Goal: Information Seeking & Learning: Learn about a topic

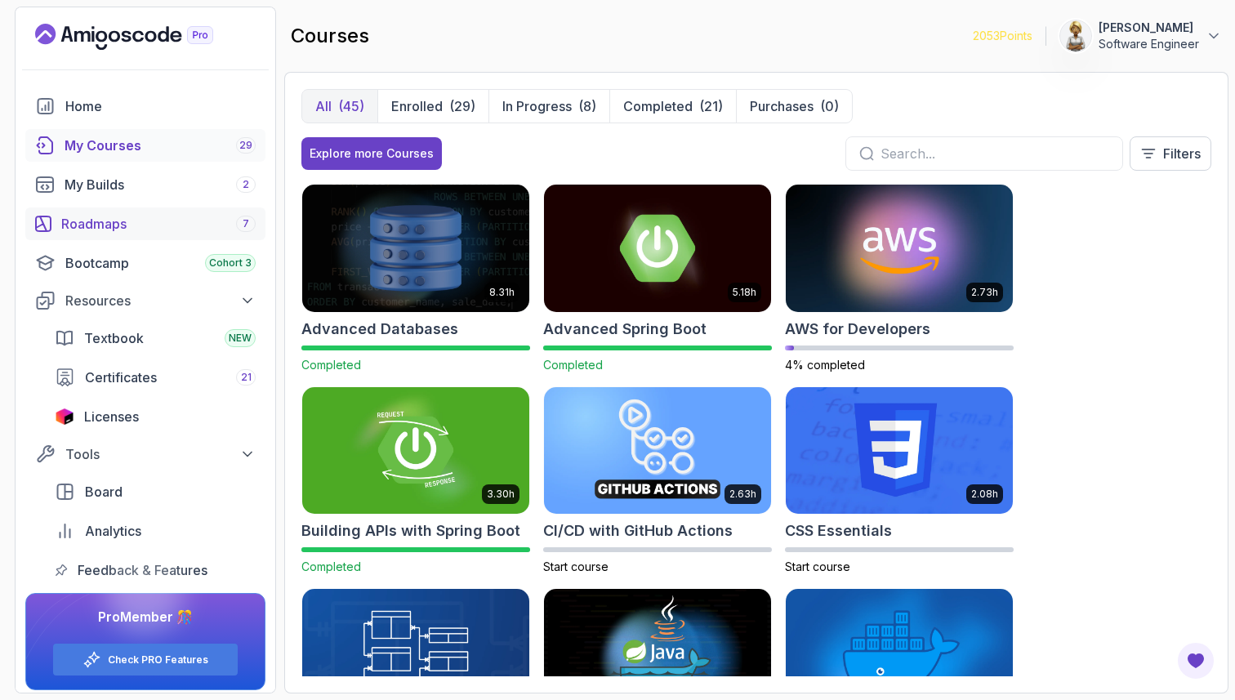
click at [112, 216] on div "Roadmaps 7" at bounding box center [158, 224] width 194 height 20
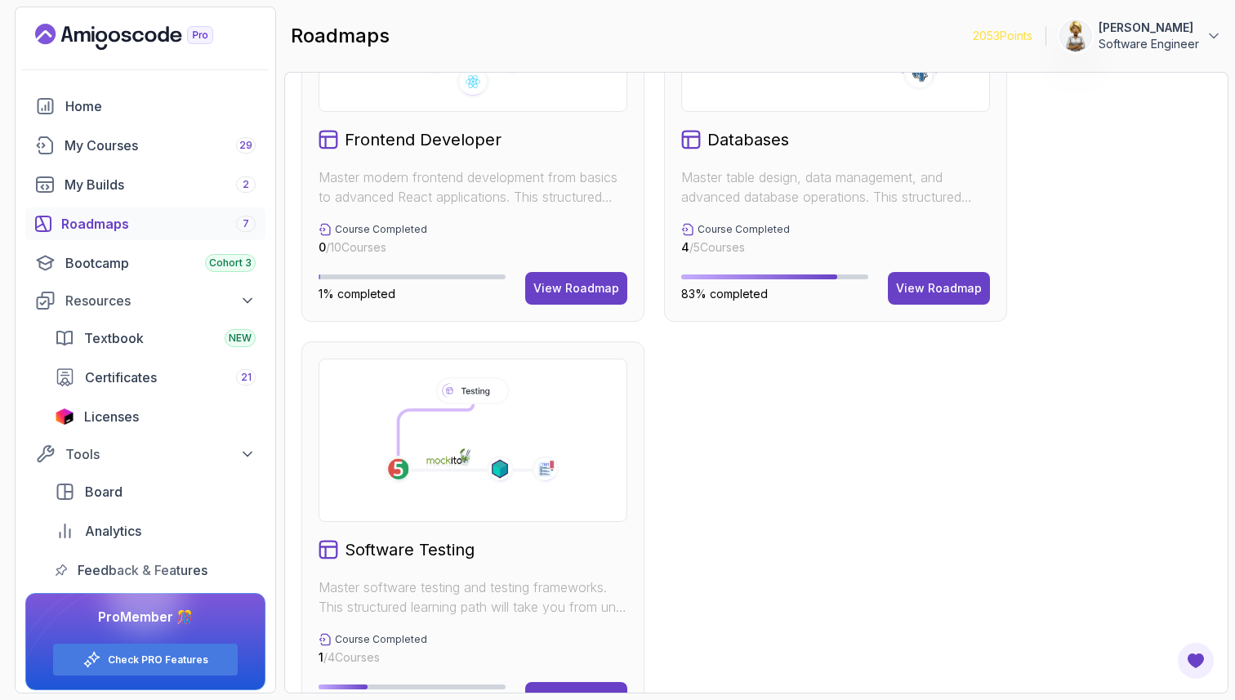
scroll to position [1033, 0]
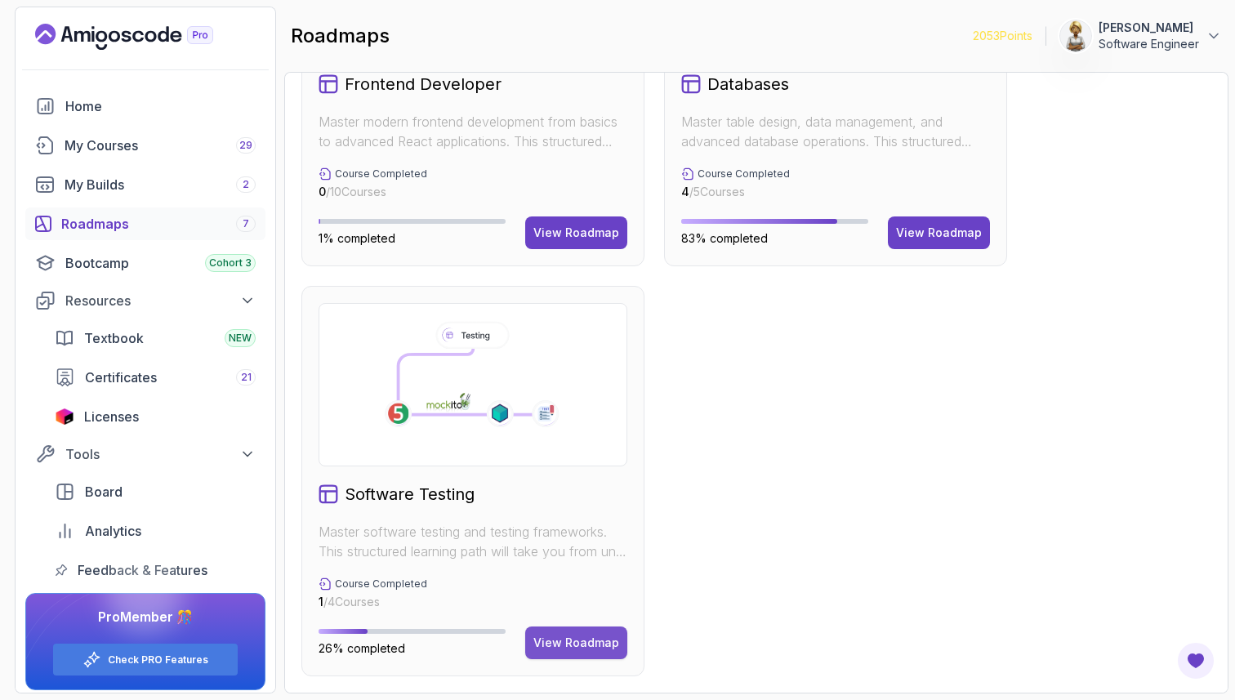
click at [565, 639] on div "View Roadmap" at bounding box center [576, 643] width 86 height 16
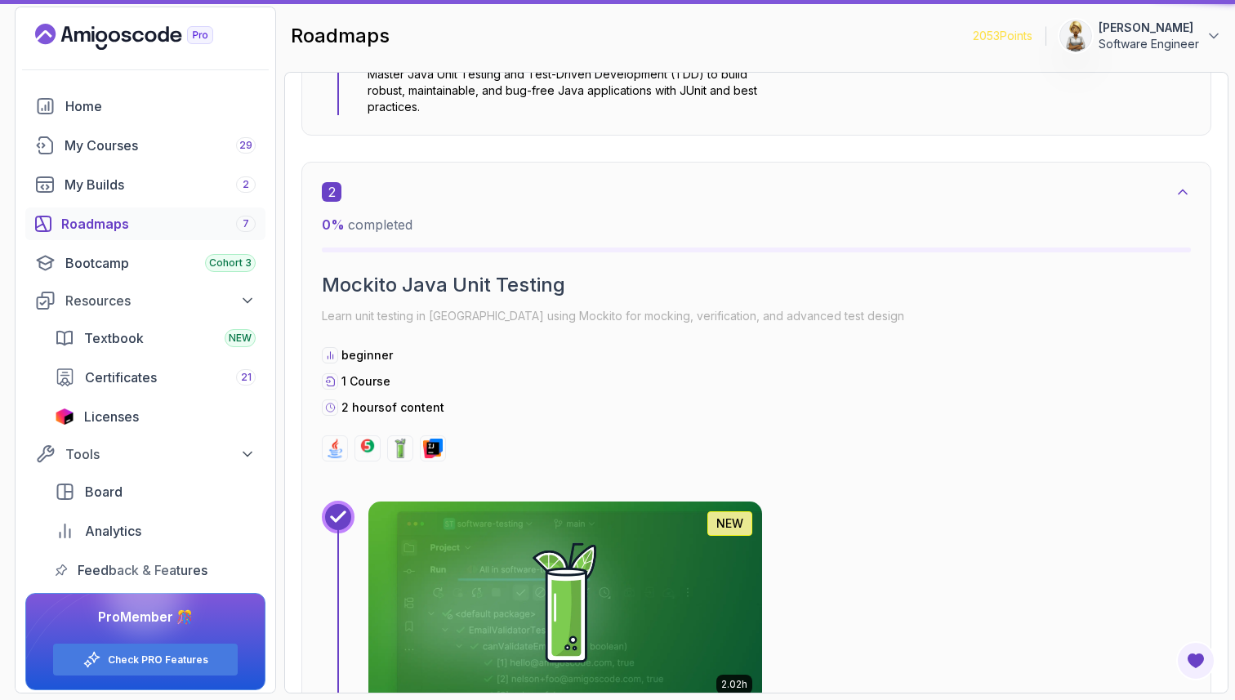
scroll to position [16, 0]
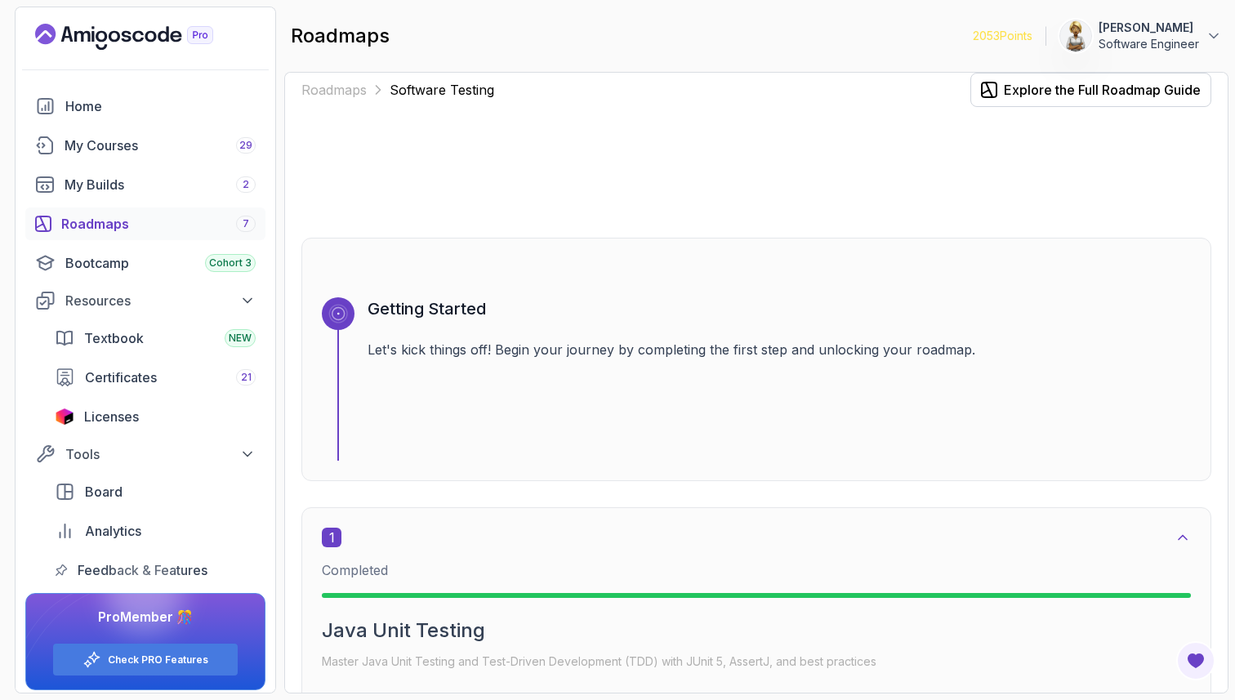
click at [1216, 473] on div "Roadmaps Software Testing Explore the Full Roadmap Guide Getting Started Let's …" at bounding box center [756, 382] width 944 height 621
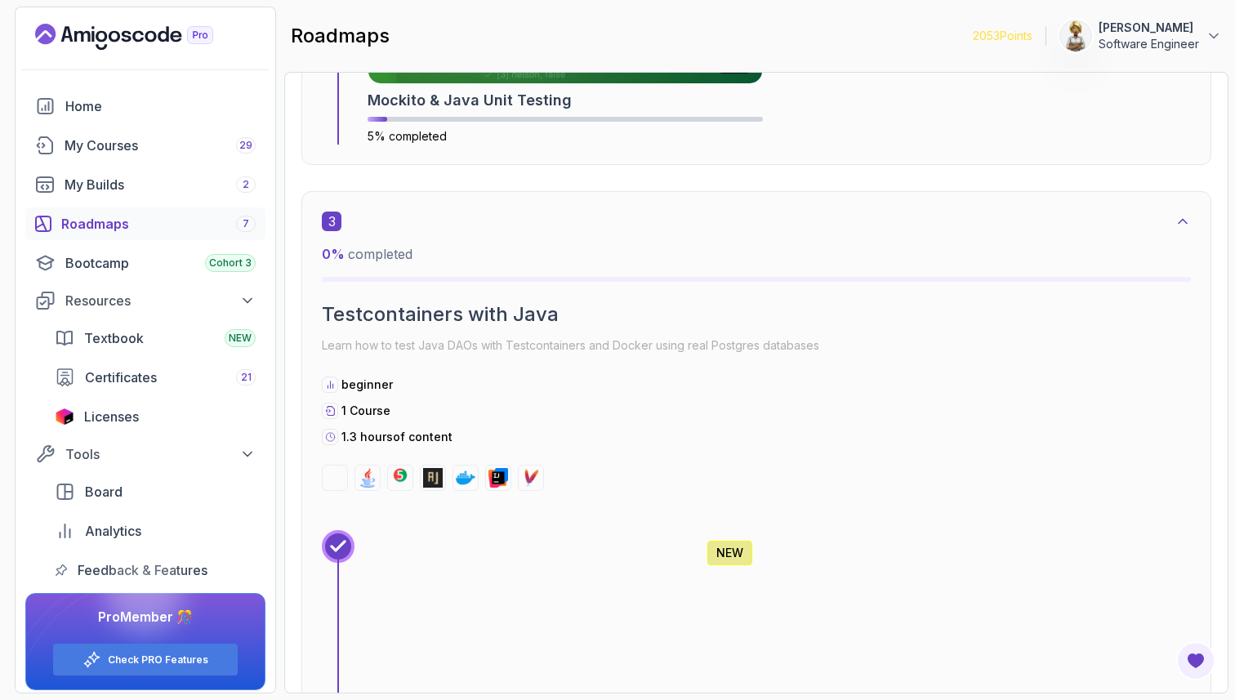
scroll to position [1029, 0]
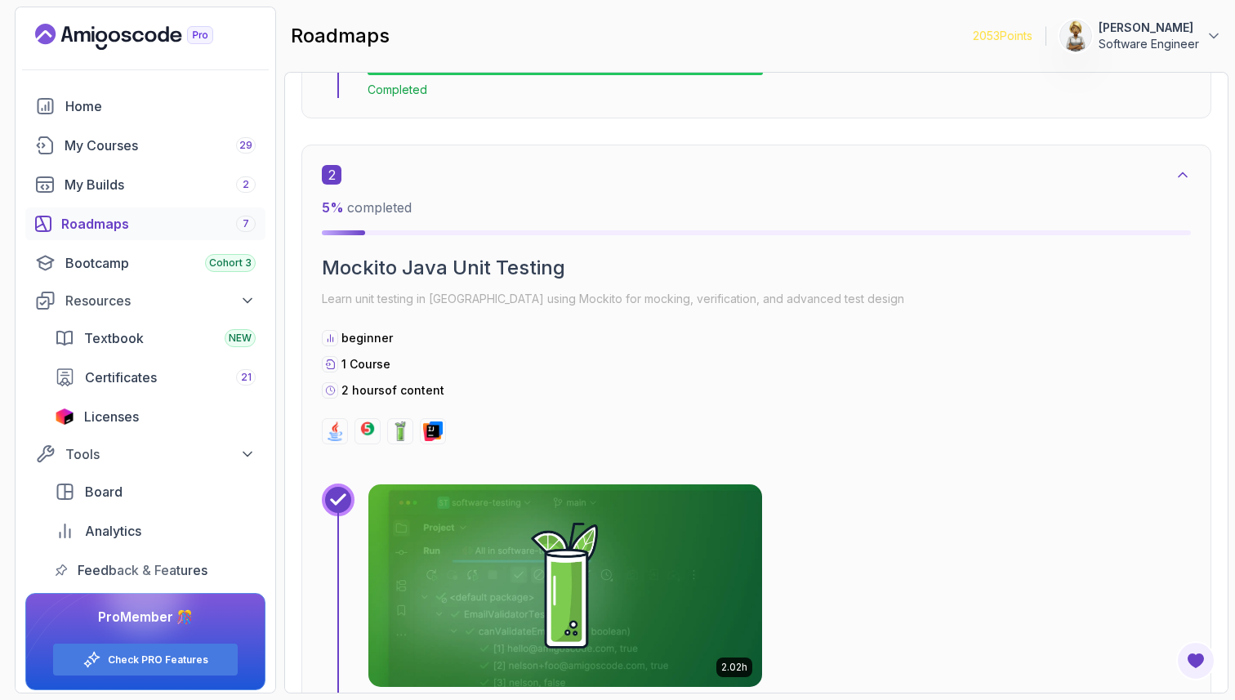
click at [656, 604] on img at bounding box center [565, 585] width 413 height 212
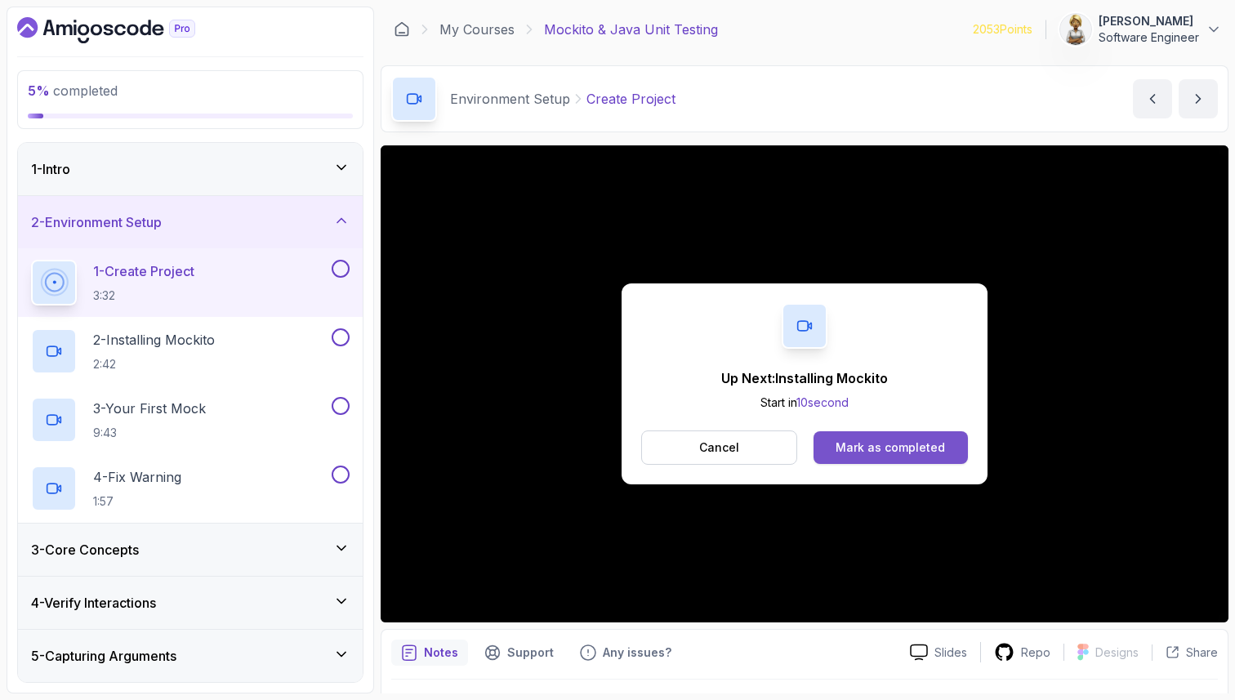
click at [886, 452] on div "Mark as completed" at bounding box center [889, 447] width 109 height 16
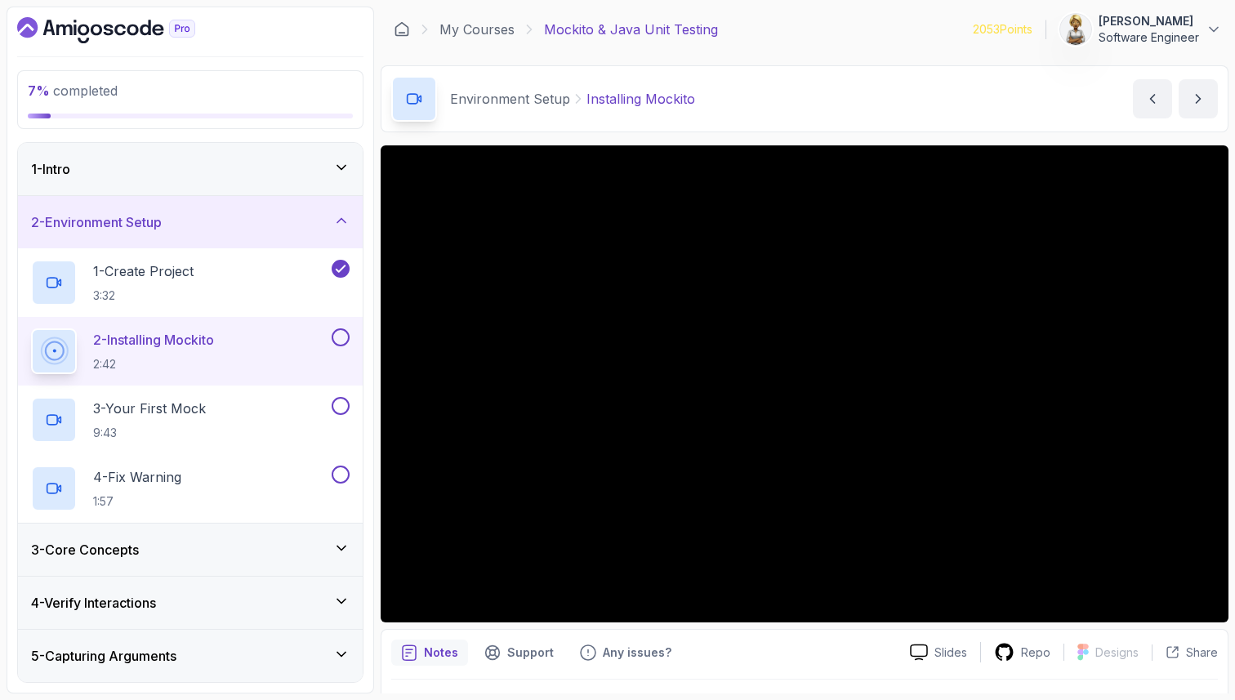
click at [233, 342] on div "2 - Installing Mockito 2:42" at bounding box center [179, 351] width 297 height 46
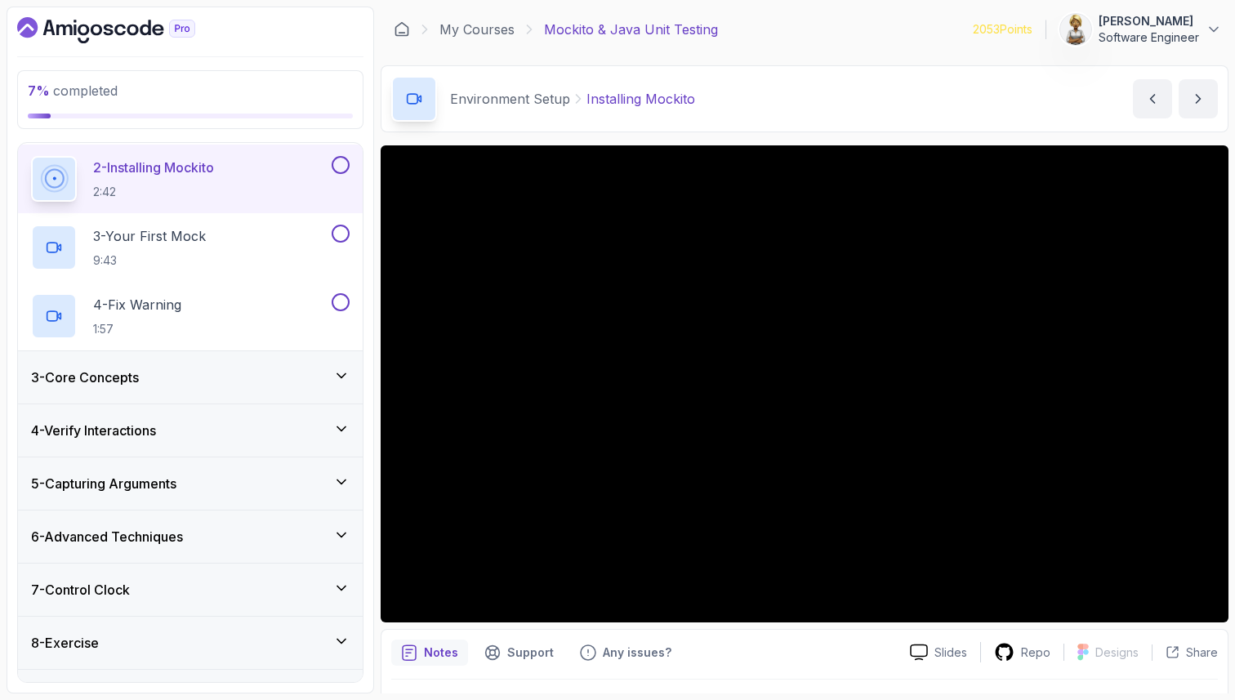
scroll to position [163, 0]
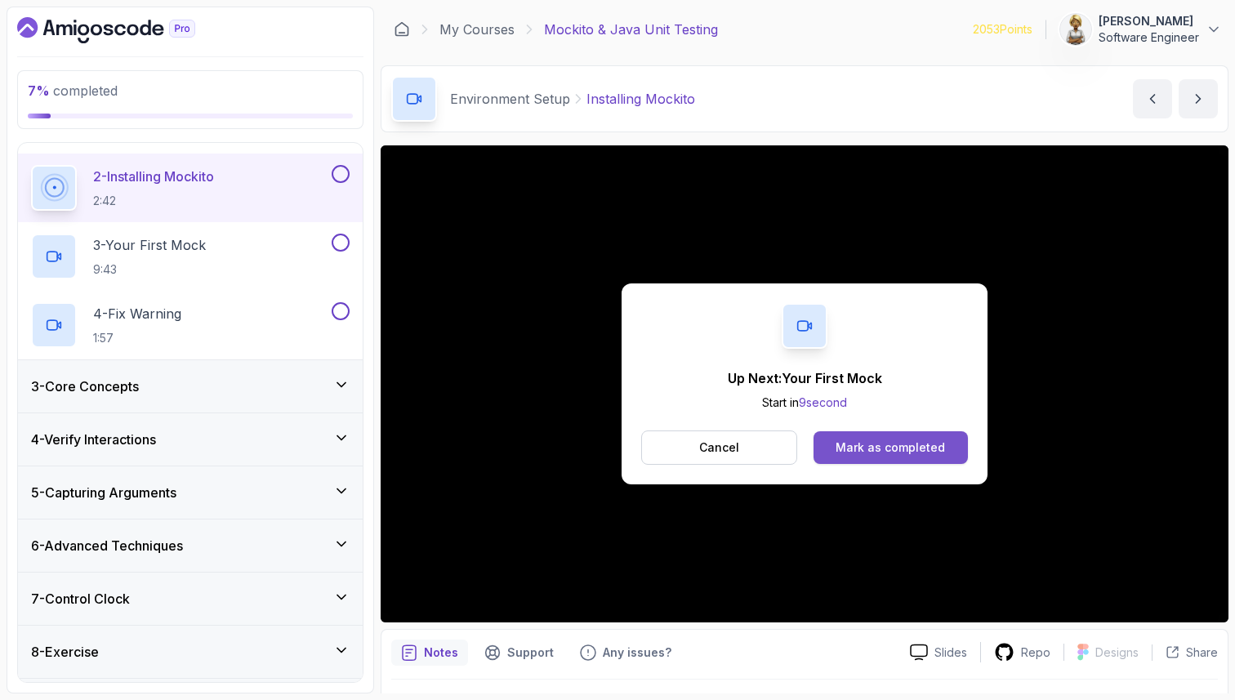
click at [913, 451] on div "Mark as completed" at bounding box center [889, 447] width 109 height 16
